Goal: Use online tool/utility: Utilize a website feature to perform a specific function

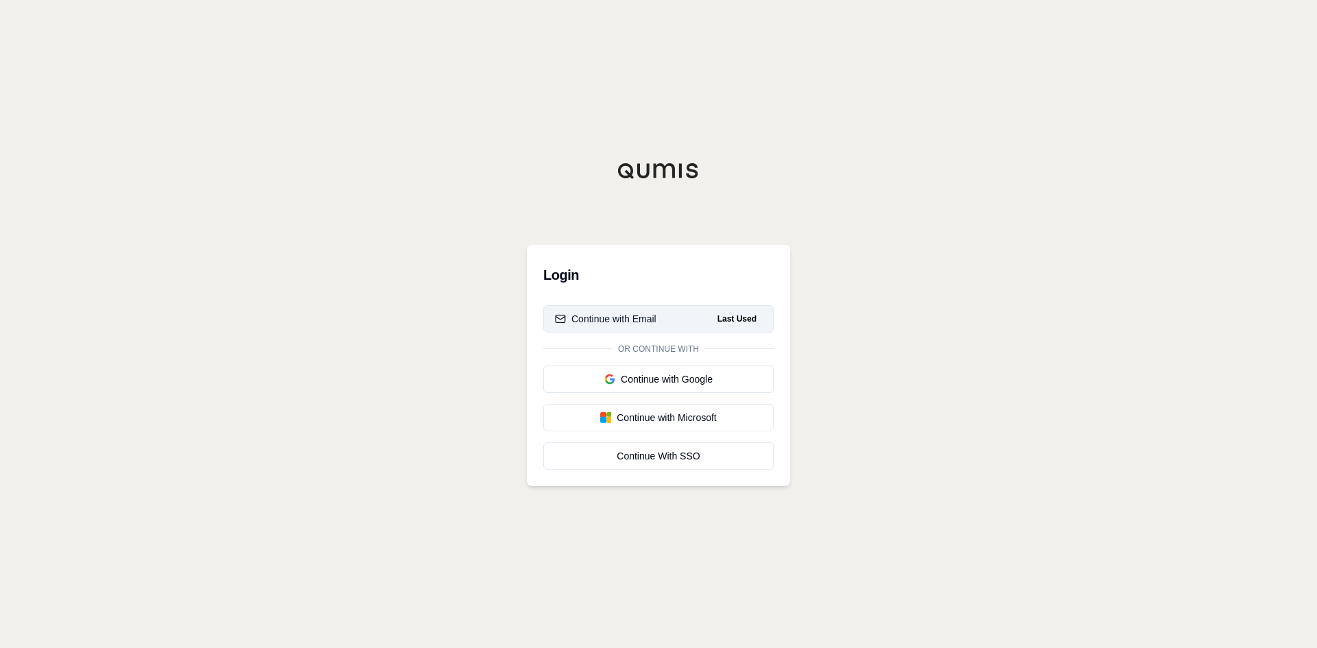
click at [612, 319] on div "Continue with Email" at bounding box center [606, 319] width 102 height 14
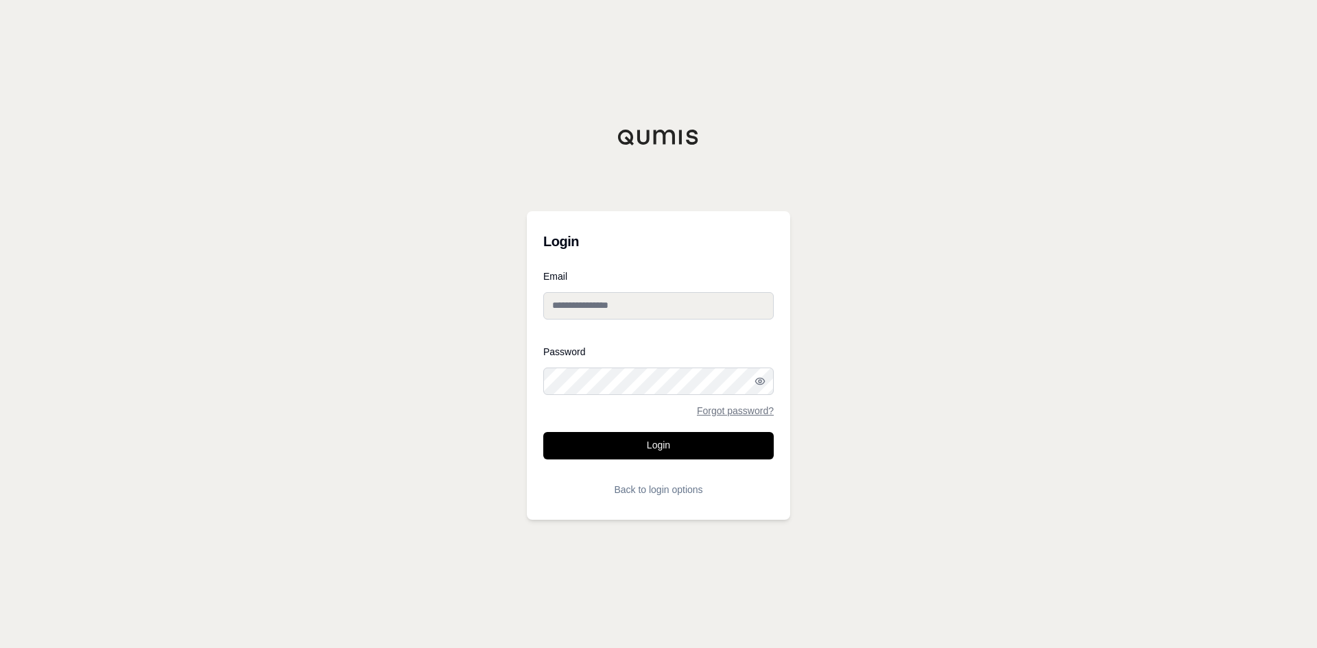
click at [610, 309] on input "Email" at bounding box center [658, 305] width 230 height 27
type input "**********"
click at [543, 432] on button "Login" at bounding box center [658, 445] width 230 height 27
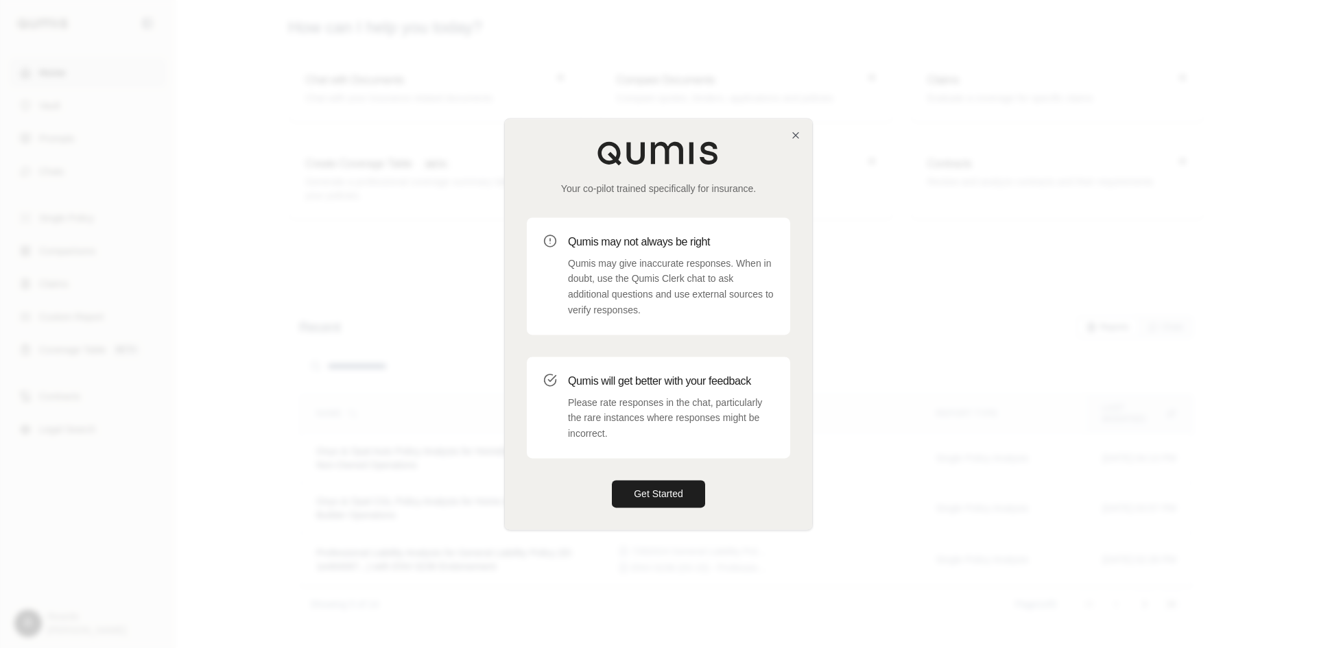
click at [790, 124] on div "Your co-pilot trained specifically for insurance. Qumis may not always be right…" at bounding box center [658, 324] width 307 height 411
click at [790, 130] on div "Your co-pilot trained specifically for insurance. Qumis may not always be right…" at bounding box center [658, 324] width 307 height 411
click at [796, 132] on icon "button" at bounding box center [795, 135] width 11 height 11
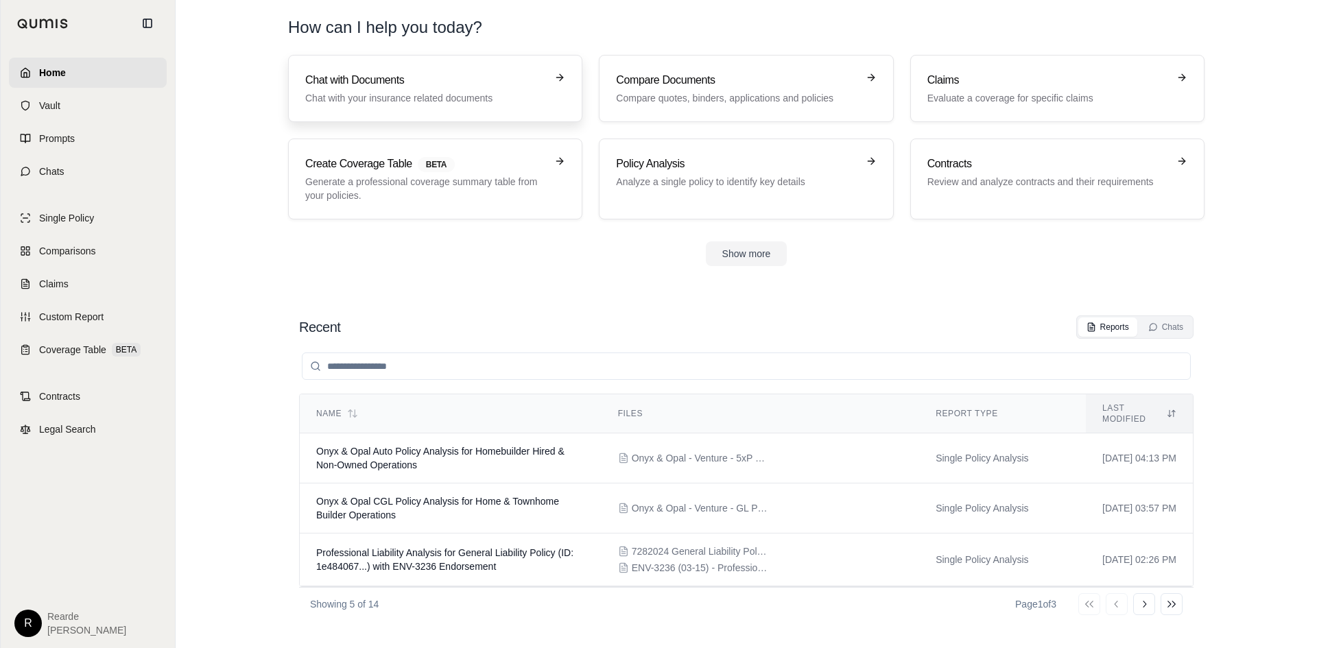
click at [409, 97] on p "Chat with your insurance related documents" at bounding box center [425, 98] width 241 height 14
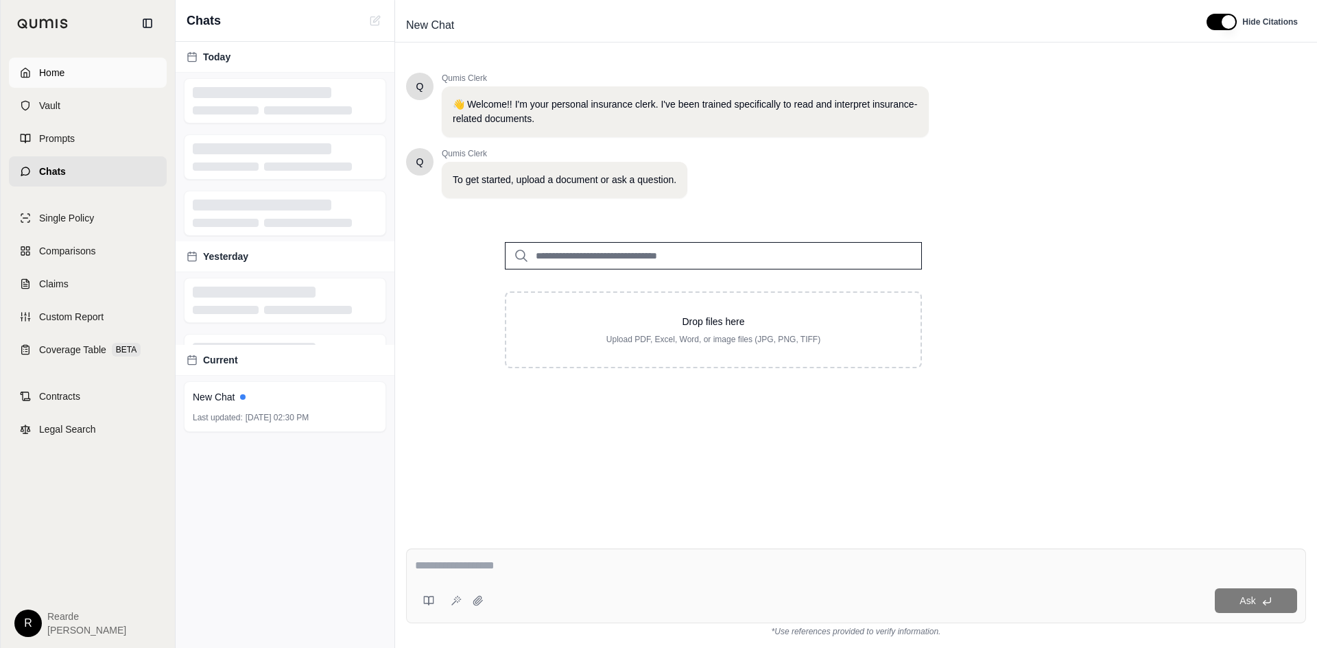
click at [60, 78] on span "Home" at bounding box center [51, 73] width 25 height 14
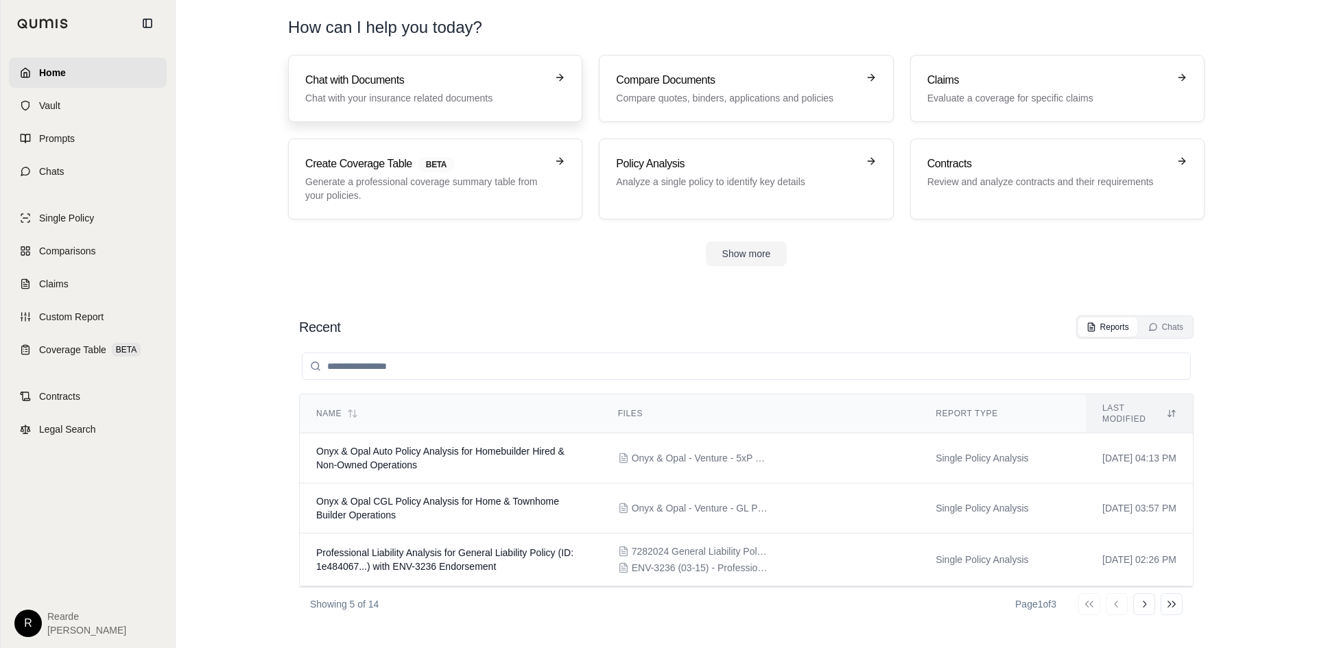
click at [429, 94] on p "Chat with your insurance related documents" at bounding box center [425, 98] width 241 height 14
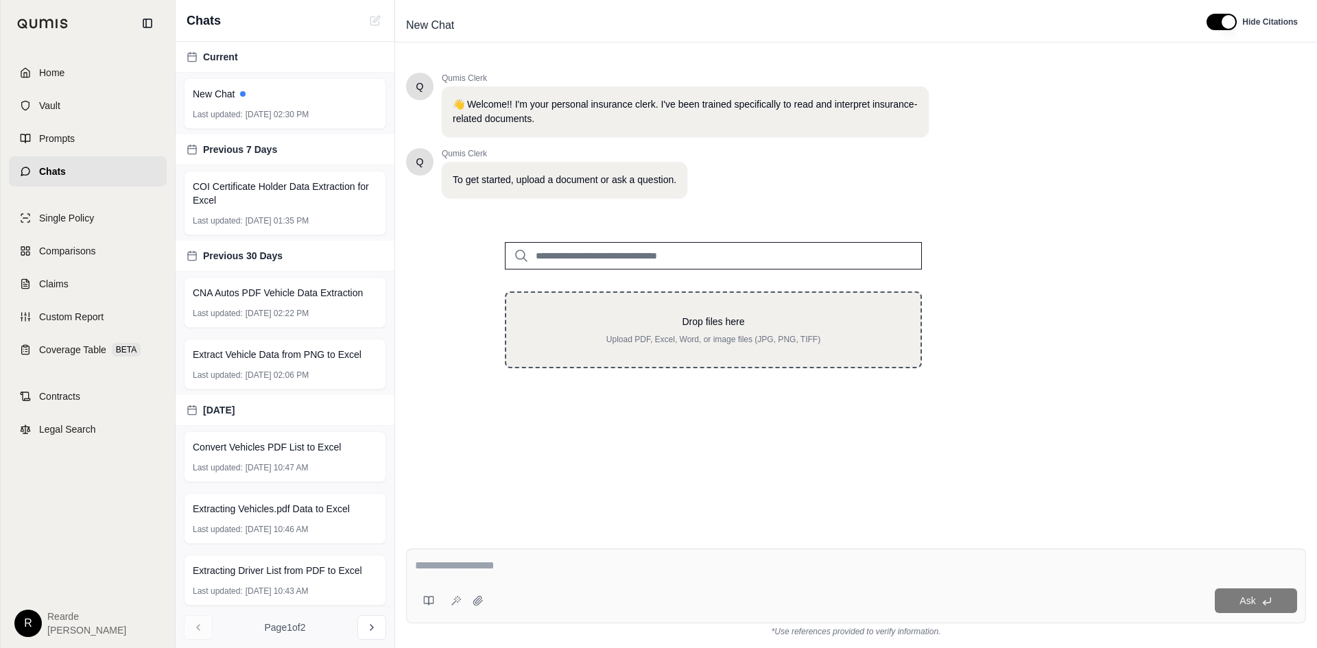
click at [703, 326] on p "Drop files here" at bounding box center [713, 322] width 370 height 14
type input "**********"
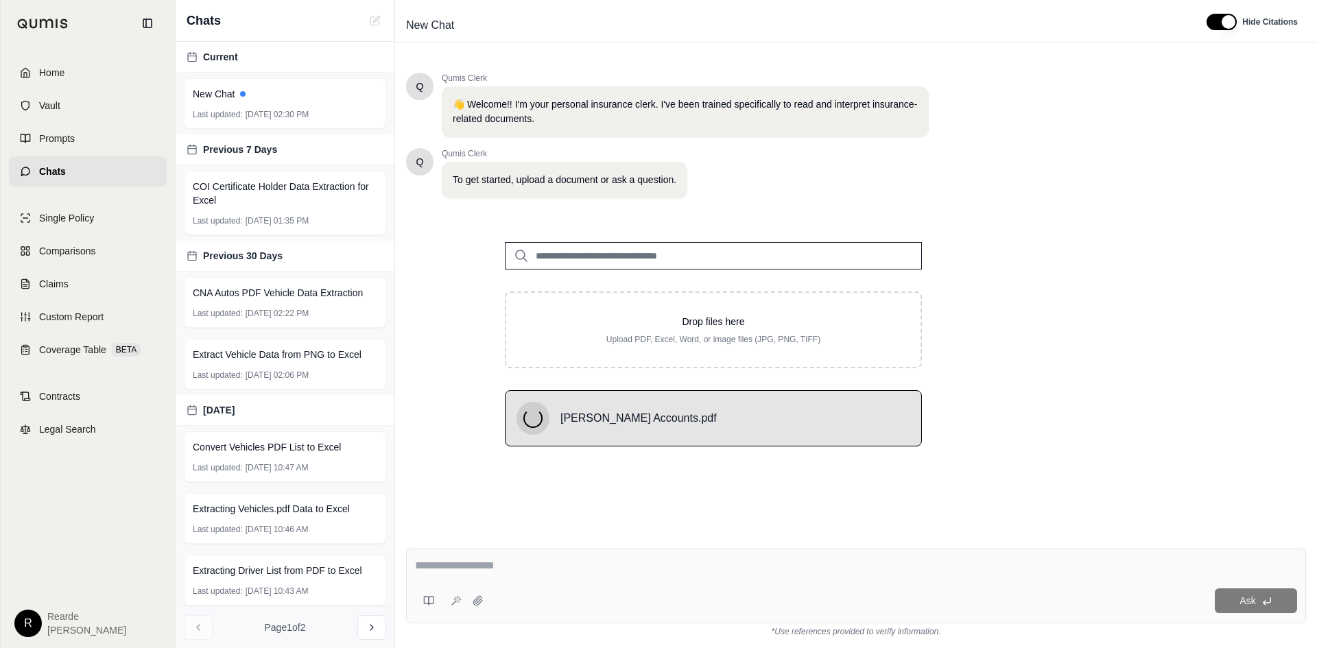
click at [466, 567] on textarea at bounding box center [856, 566] width 882 height 16
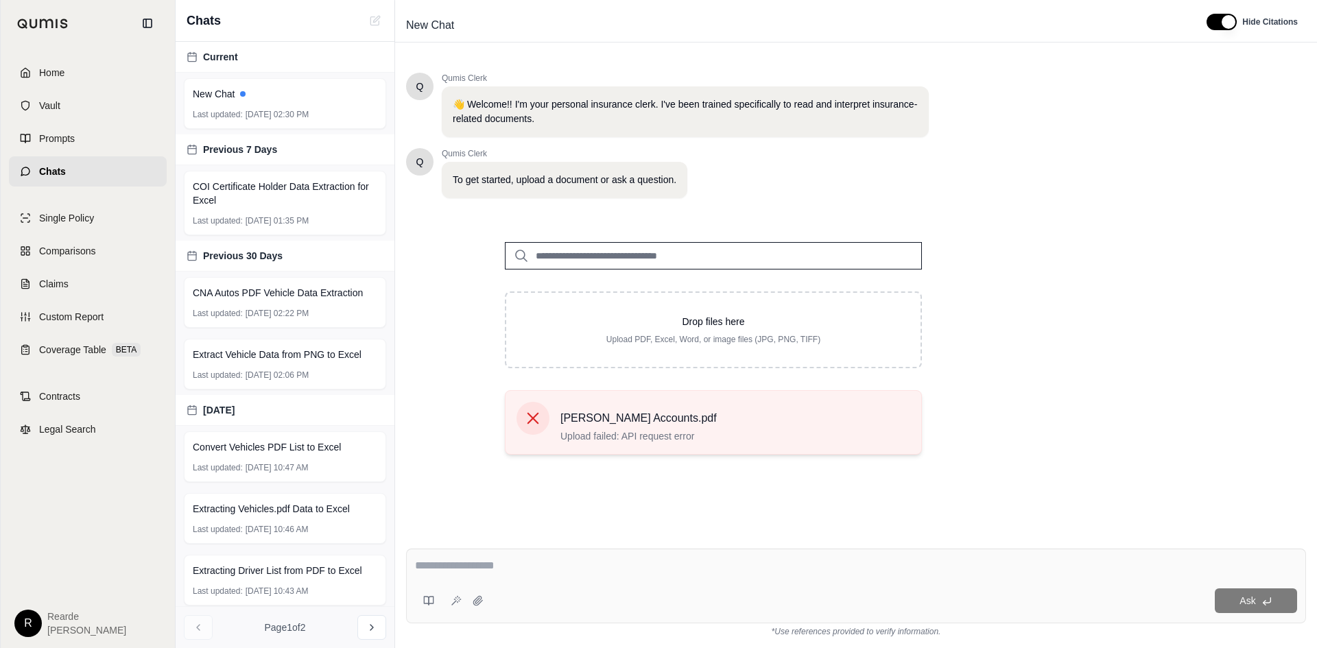
click at [584, 425] on span "[PERSON_NAME] Accounts.pdf" at bounding box center [638, 418] width 156 height 16
click at [528, 425] on icon at bounding box center [532, 418] width 19 height 19
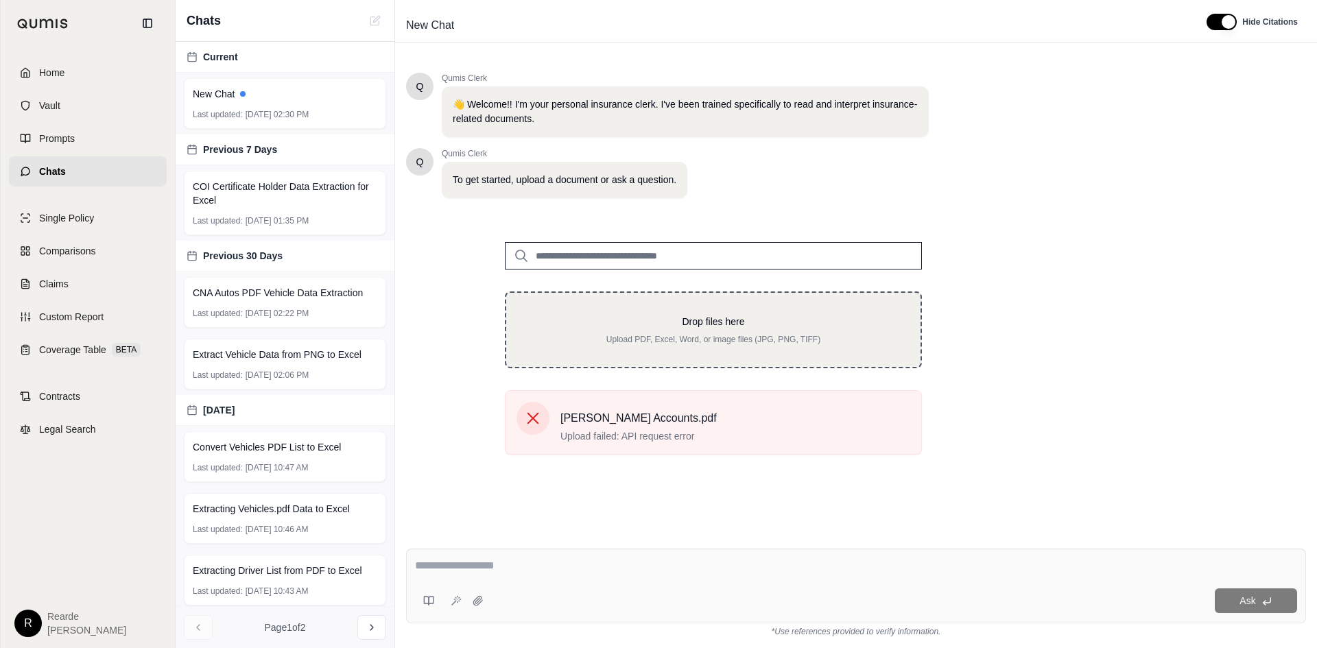
click at [731, 331] on div "Drop files here Upload PDF, Excel, Word, or image files (JPG, PNG, TIFF)" at bounding box center [713, 330] width 370 height 30
type input "**********"
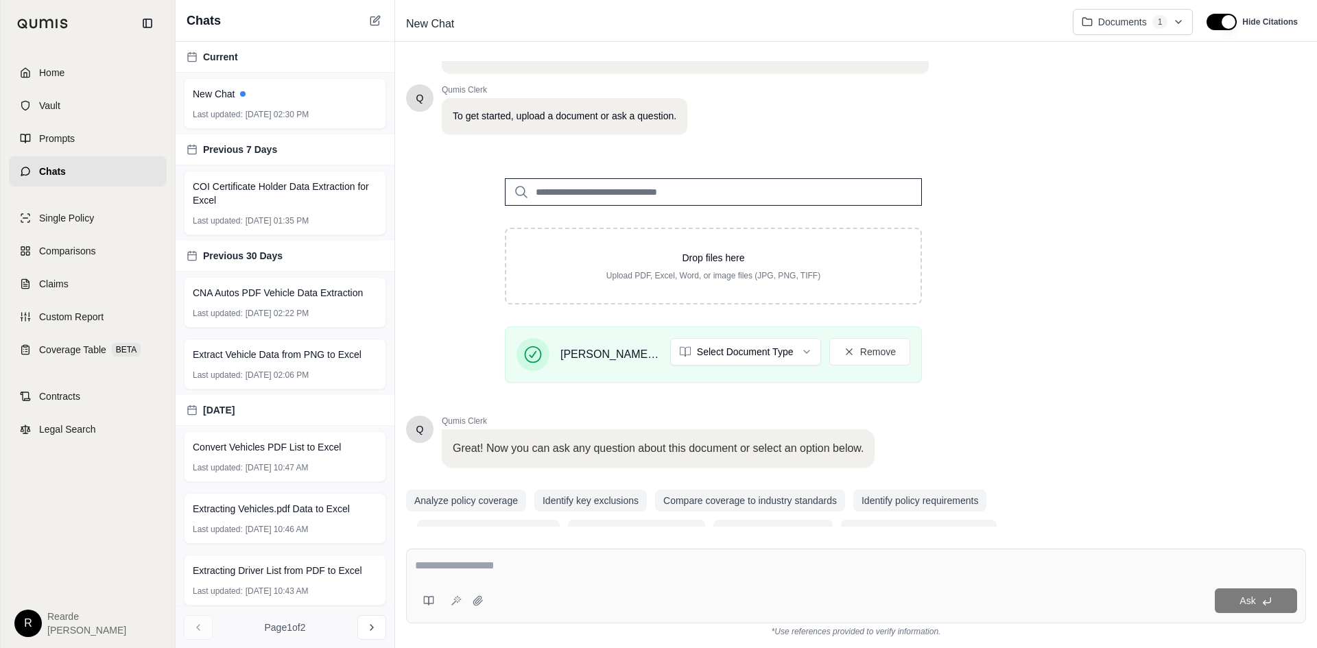
scroll to position [95, 0]
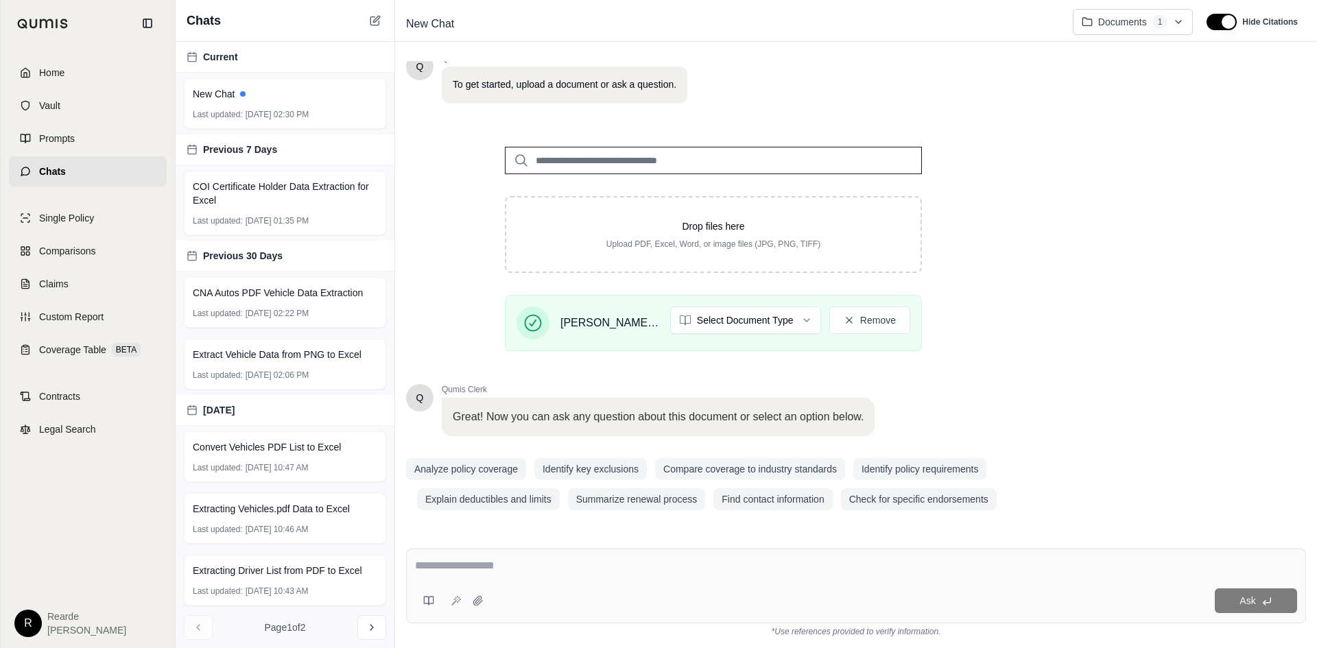
click at [545, 561] on textarea at bounding box center [856, 566] width 882 height 16
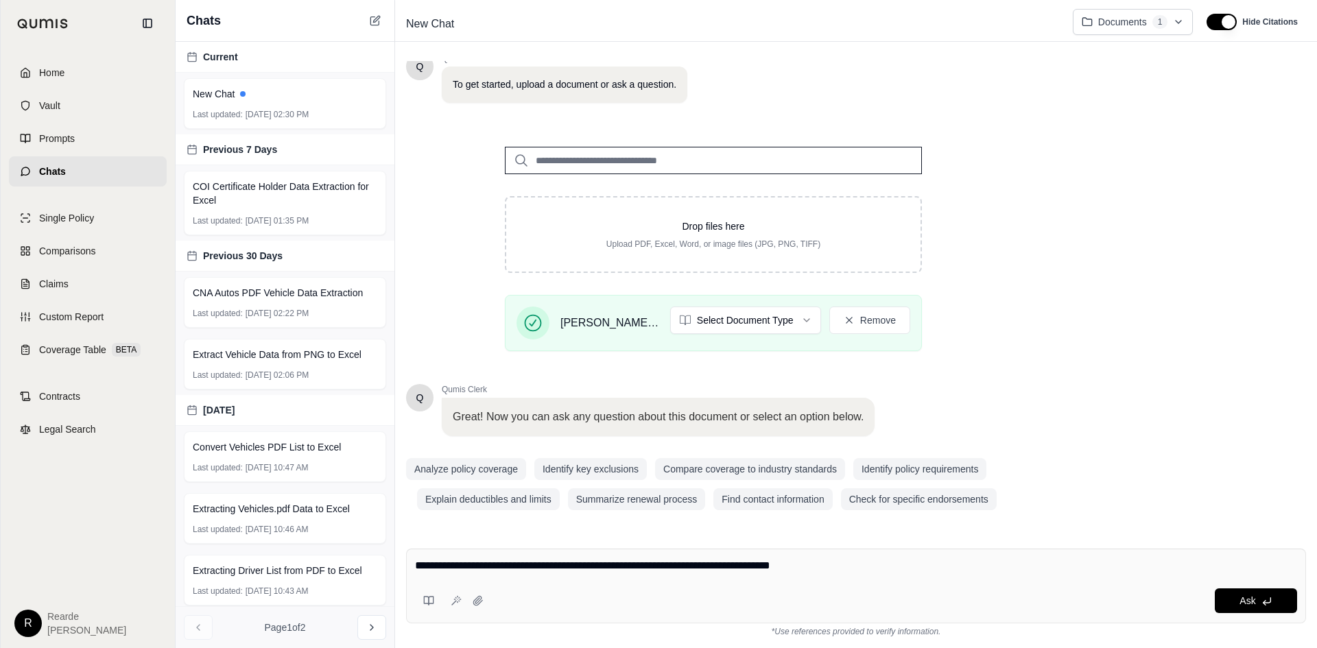
type textarea "**********"
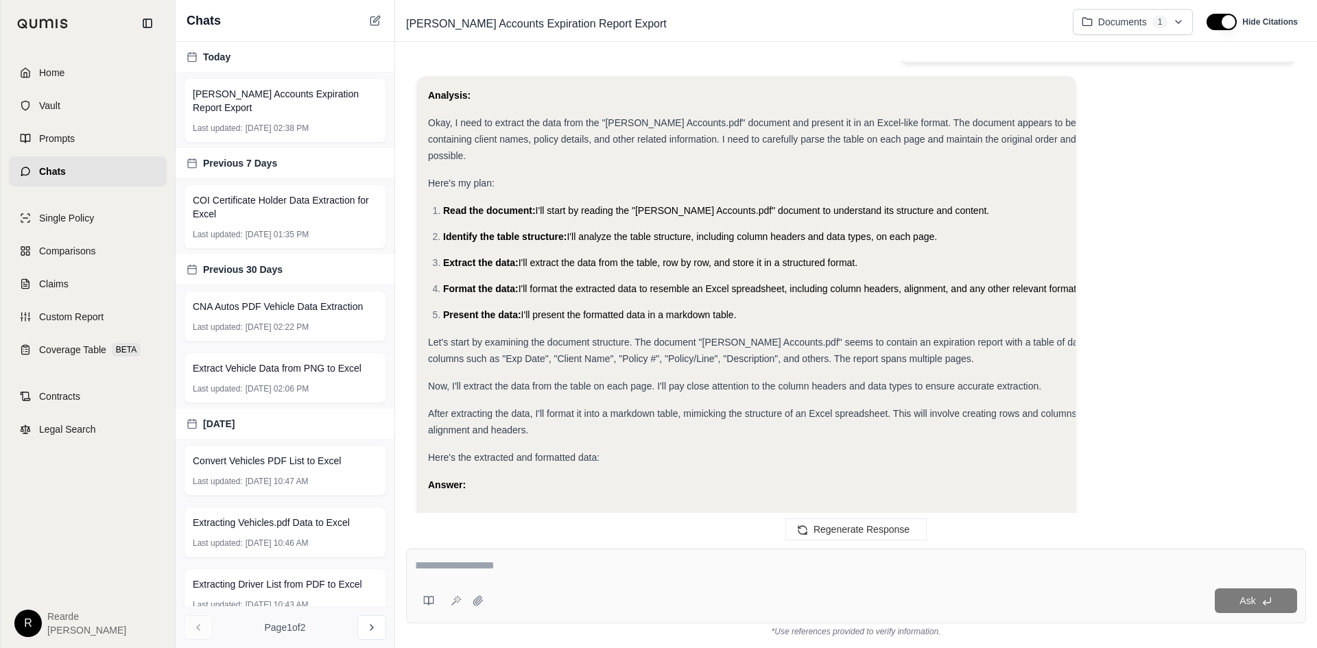
scroll to position [274, 0]
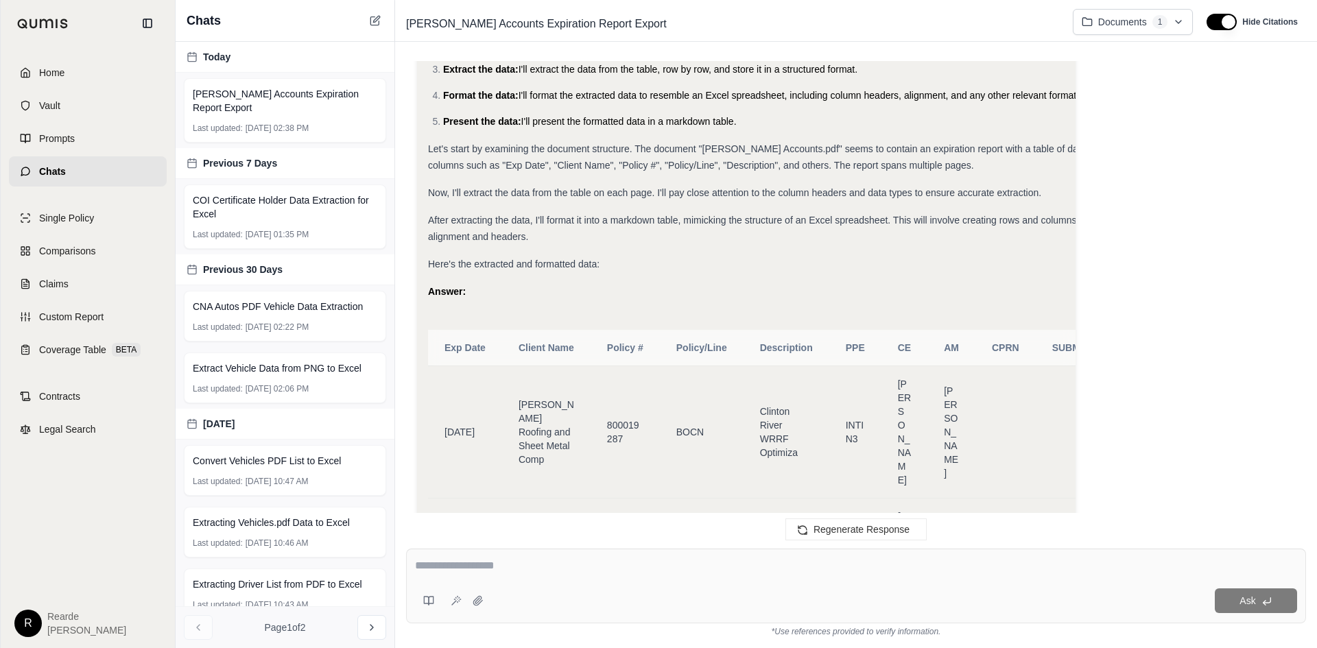
click at [746, 256] on div "Here's the extracted and formatted data:" at bounding box center [807, 264] width 759 height 16
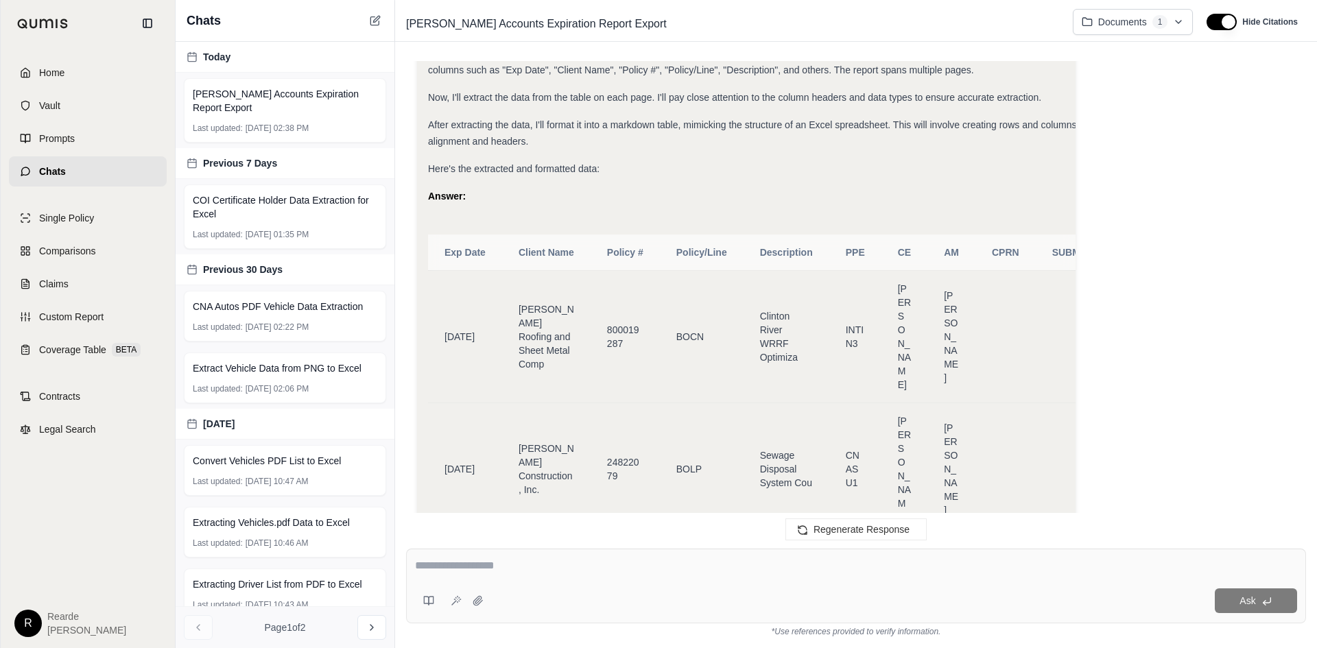
scroll to position [412, 0]
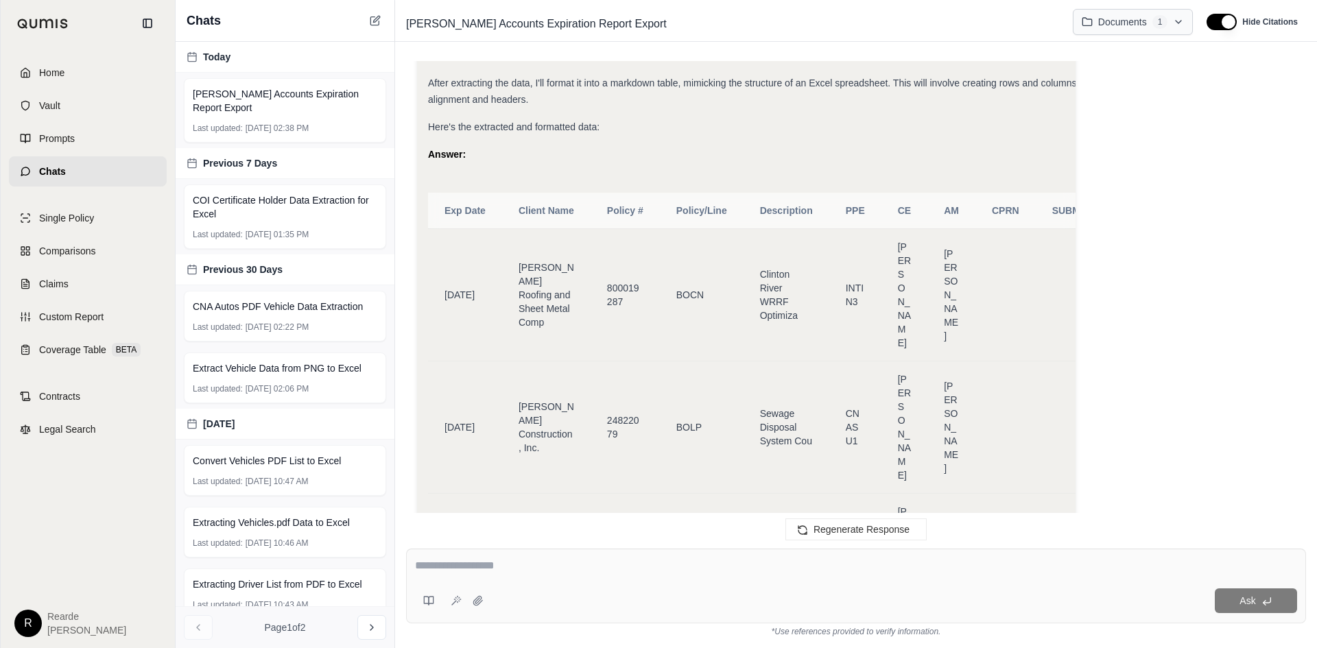
click at [1192, 26] on html "Home Vault Prompts Chats Single Policy Comparisons Claims Custom Report Coverag…" at bounding box center [658, 324] width 1317 height 648
click at [1181, 19] on html "Home Vault Prompts Chats Single Policy Comparisons Claims Custom Report Coverag…" at bounding box center [658, 324] width 1317 height 648
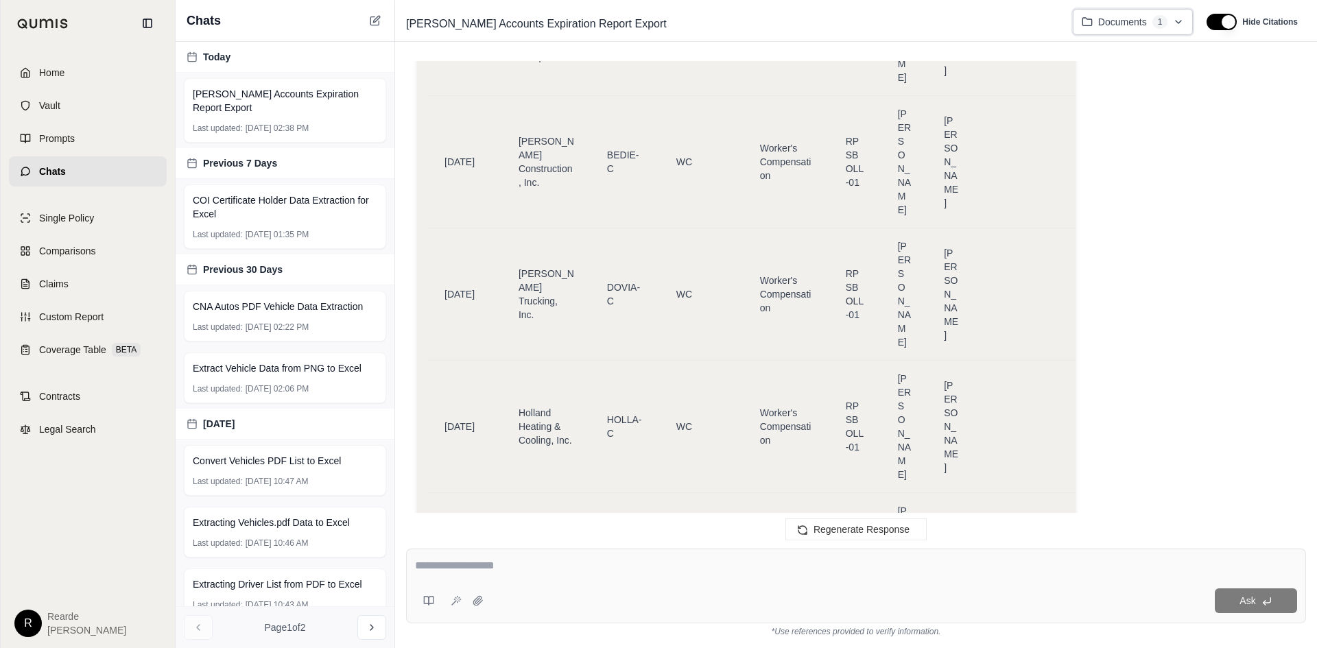
scroll to position [6161, 0]
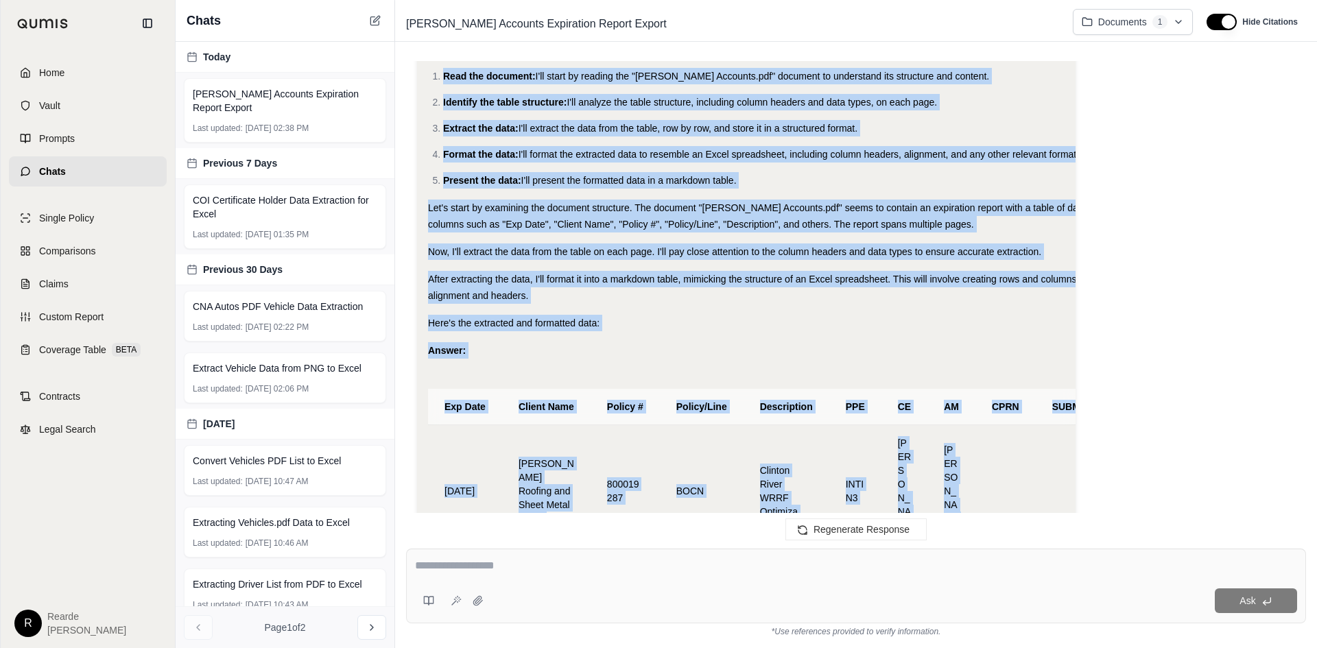
scroll to position [144, 0]
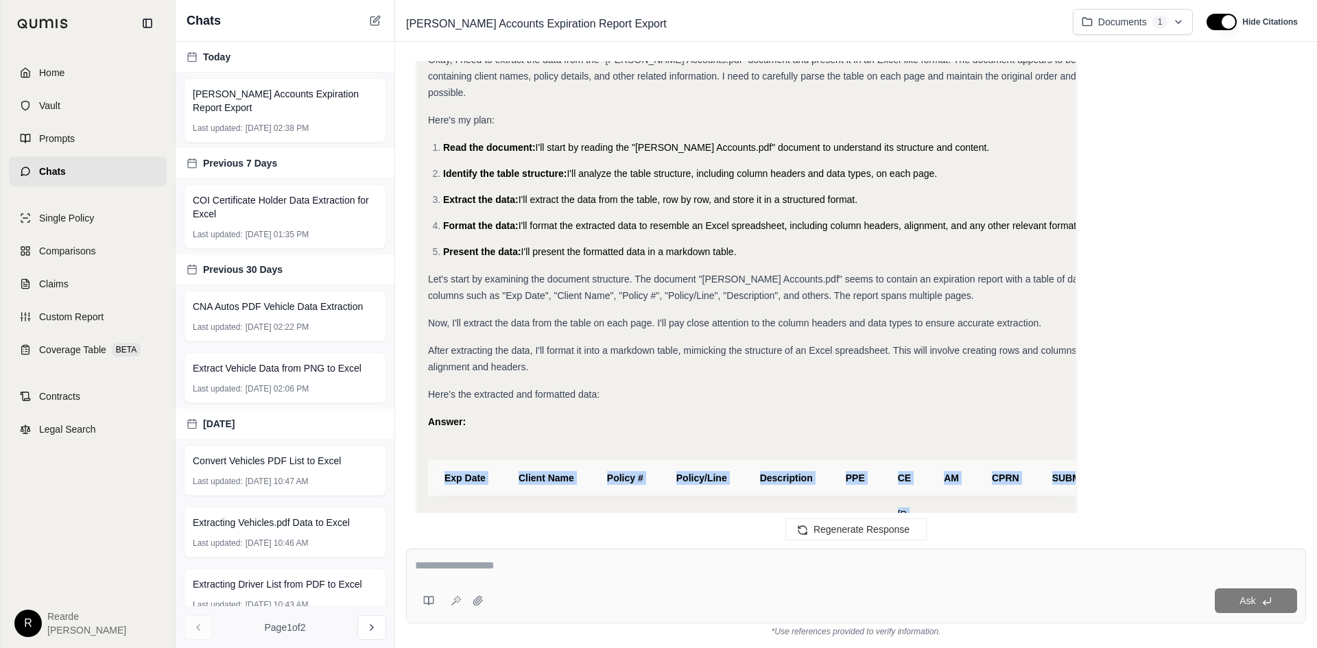
drag, startPoint x: 974, startPoint y: 381, endPoint x: 445, endPoint y: 460, distance: 534.7
copy table "Exp Date Client Name Policy # Policy/Line Description PPE CE AM CPRN SUBM QUOT …"
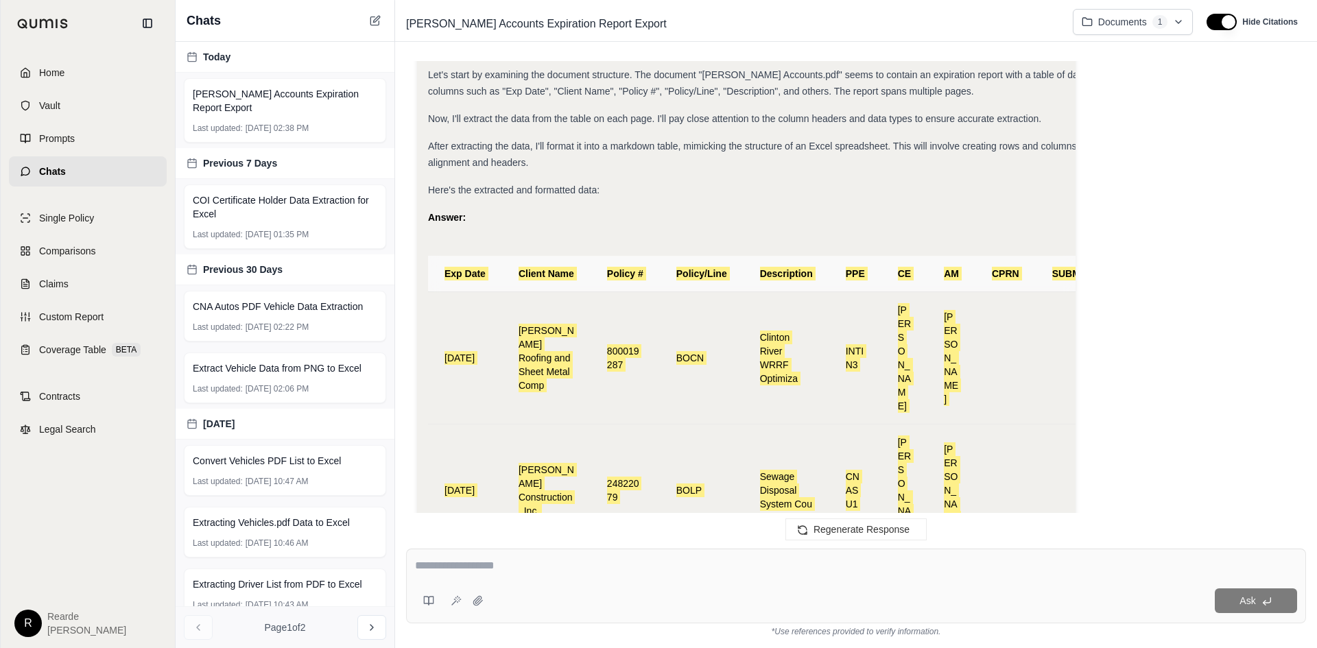
scroll to position [350, 0]
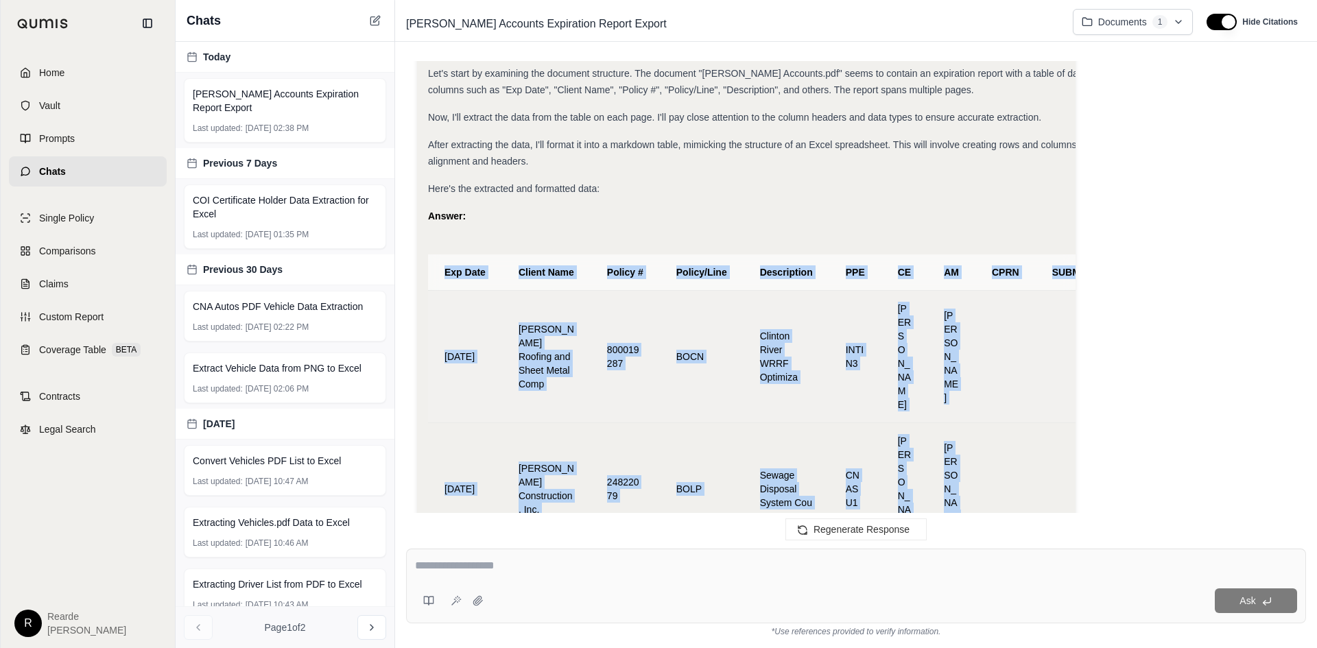
drag, startPoint x: 872, startPoint y: 287, endPoint x: 900, endPoint y: 283, distance: 28.4
click at [874, 290] on td "INTIN3" at bounding box center [855, 356] width 52 height 132
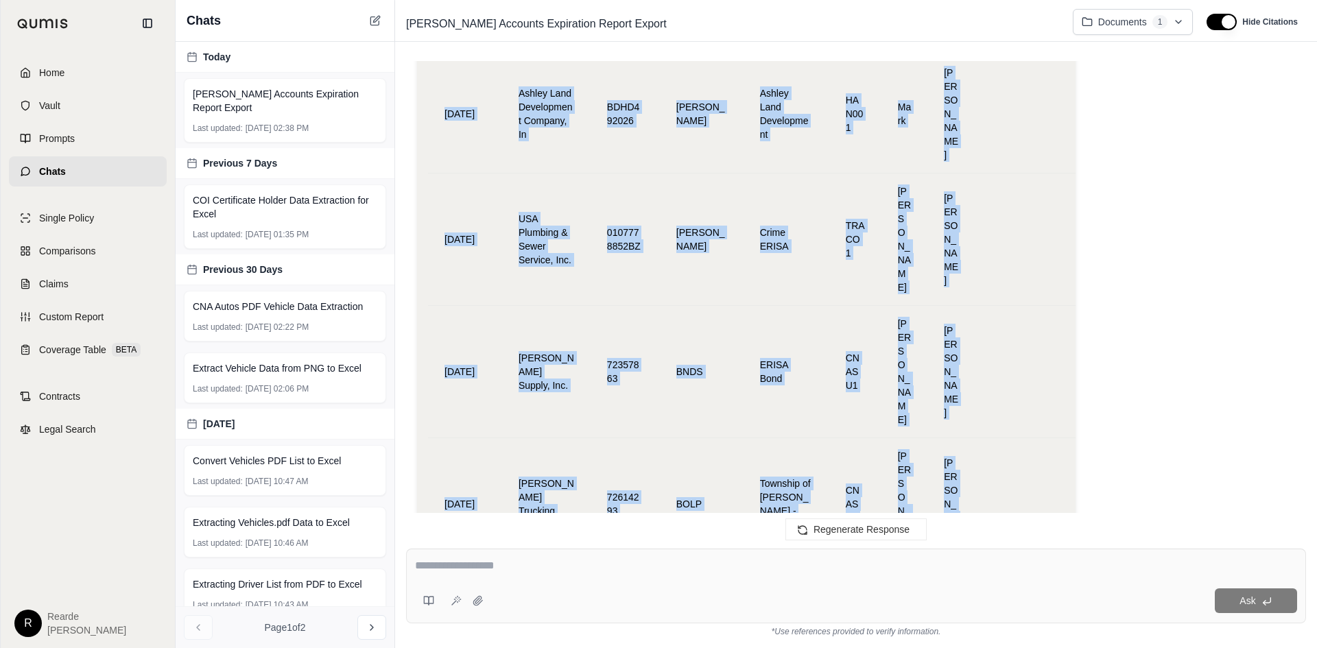
scroll to position [2613, 0]
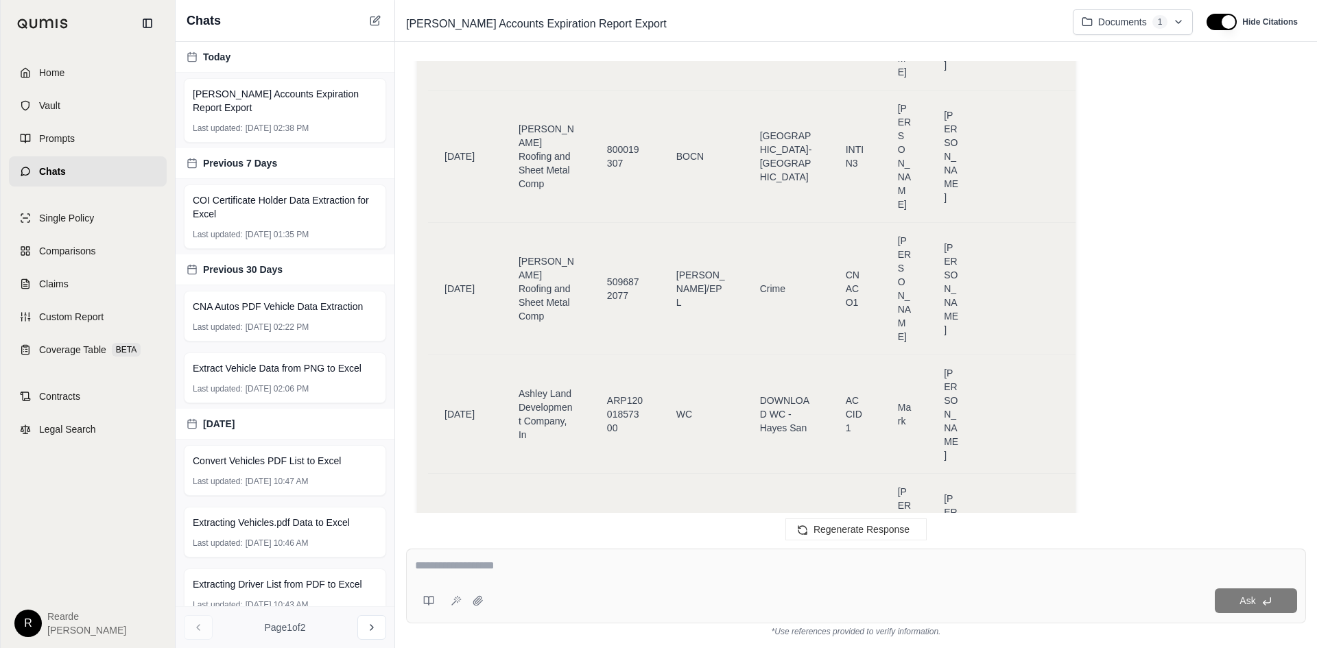
drag, startPoint x: 645, startPoint y: 568, endPoint x: 621, endPoint y: 569, distance: 24.0
click at [642, 569] on textarea at bounding box center [856, 566] width 882 height 16
type textarea "**********"
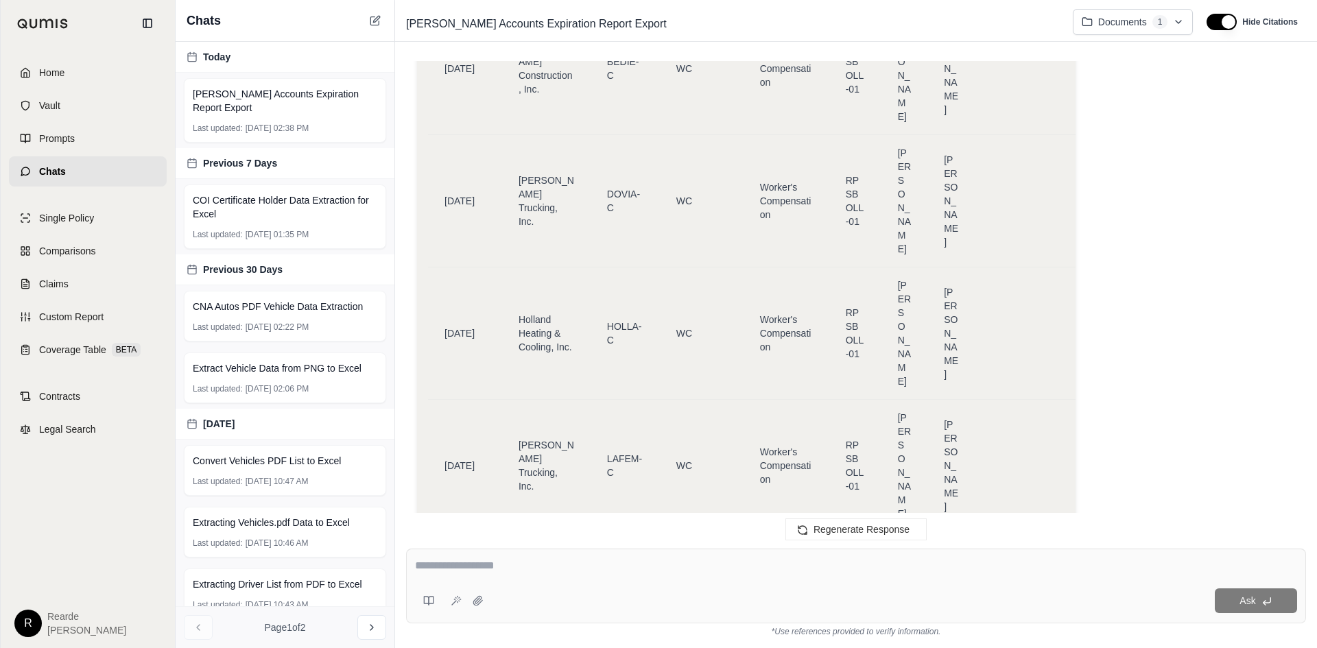
scroll to position [6250, 0]
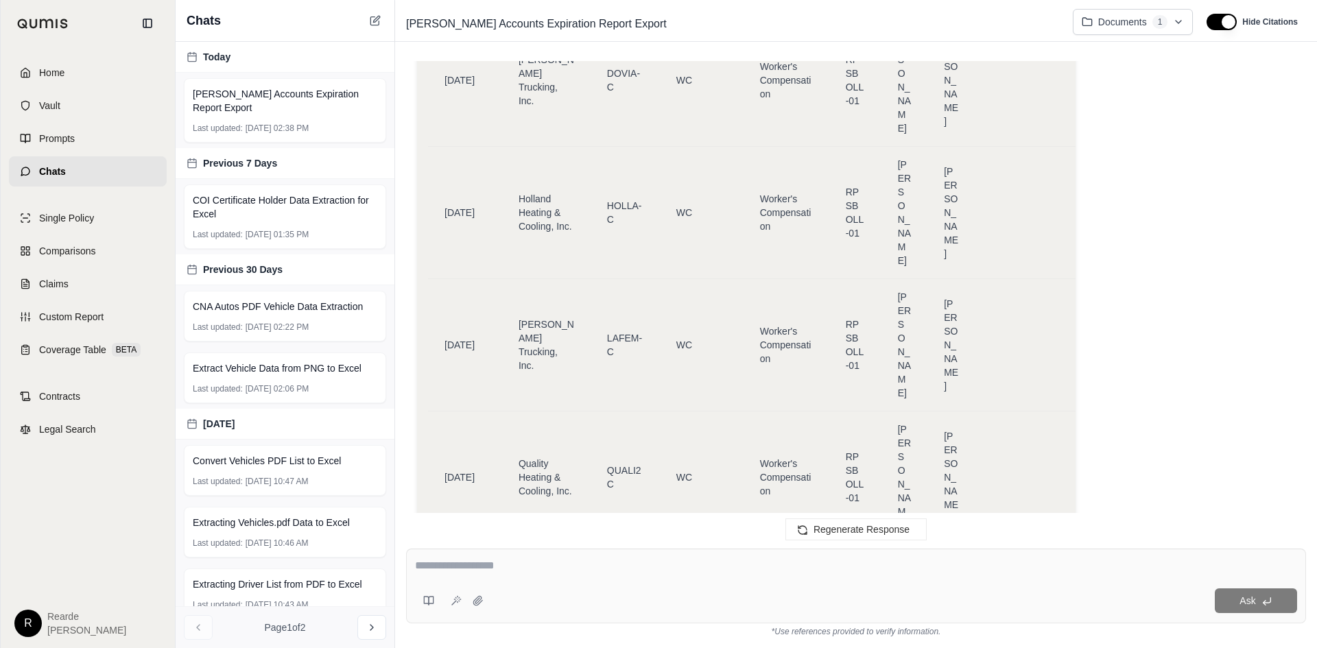
drag, startPoint x: 953, startPoint y: 287, endPoint x: 443, endPoint y: 279, distance: 510.4
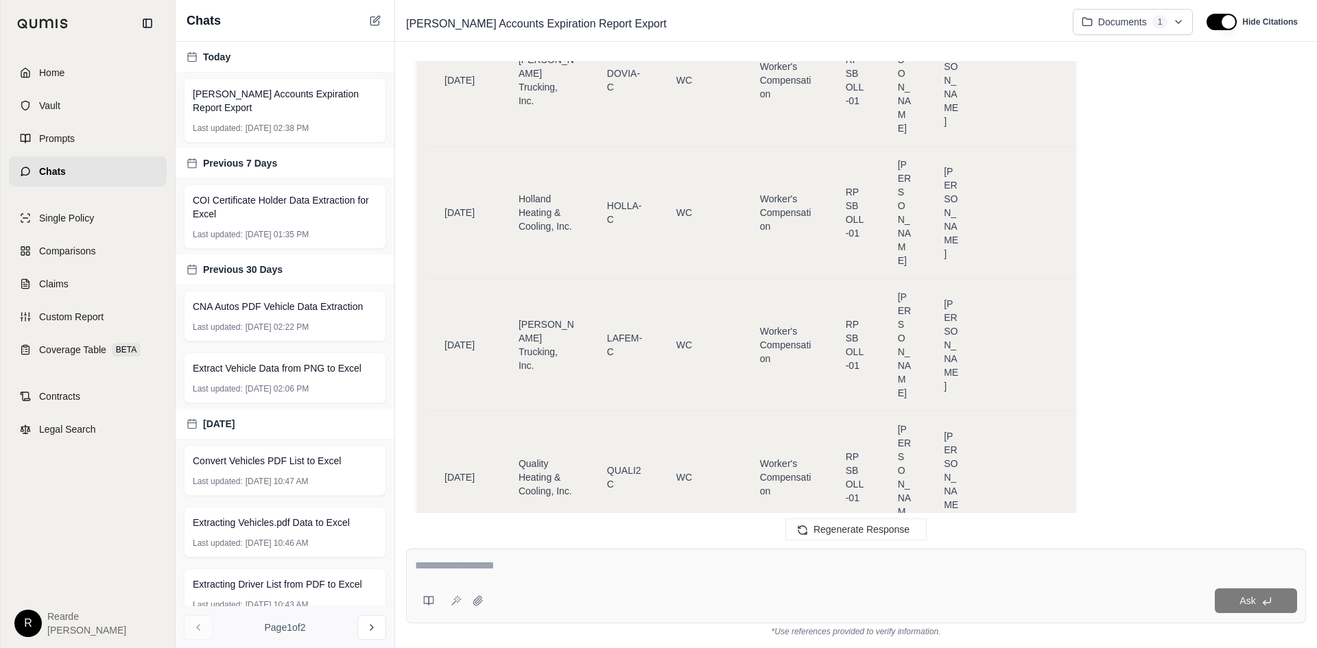
copy tr "[DATE] [PERSON_NAME] Construction, Inc. S 2548633 PACK/BAUT Commercial Package …"
